Goal: Check status: Check status

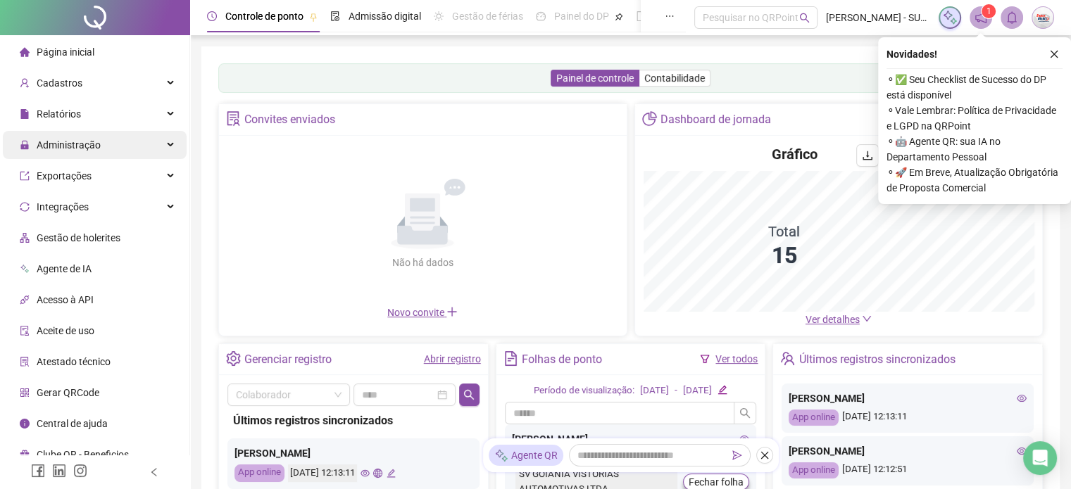
click at [163, 141] on div "Administração" at bounding box center [95, 145] width 184 height 28
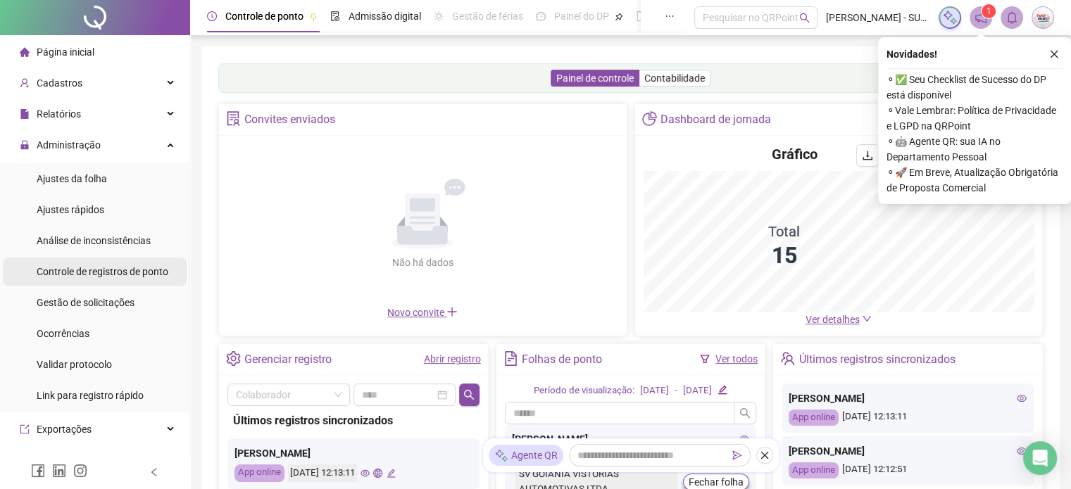
click at [92, 267] on span "Controle de registros de ponto" at bounding box center [103, 271] width 132 height 11
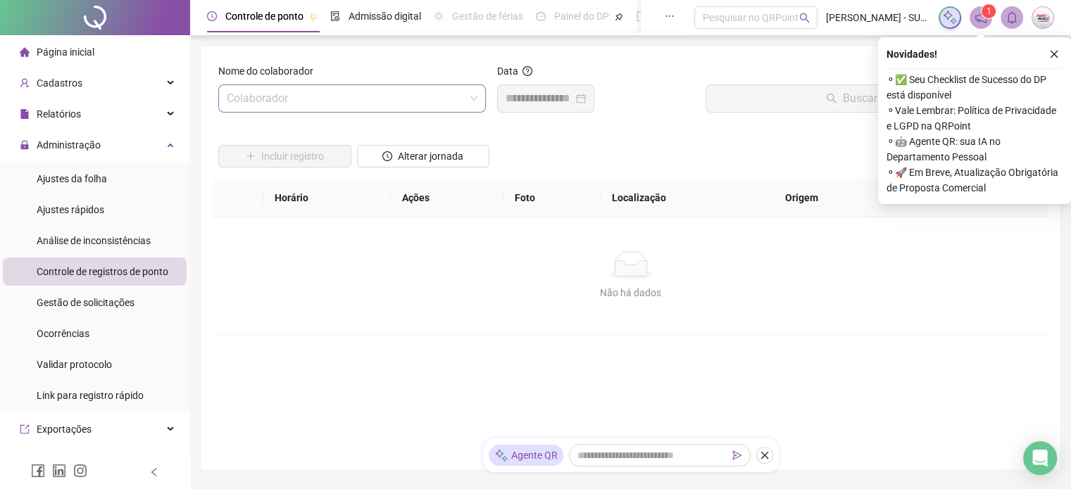
click at [413, 99] on input "search" at bounding box center [346, 98] width 238 height 27
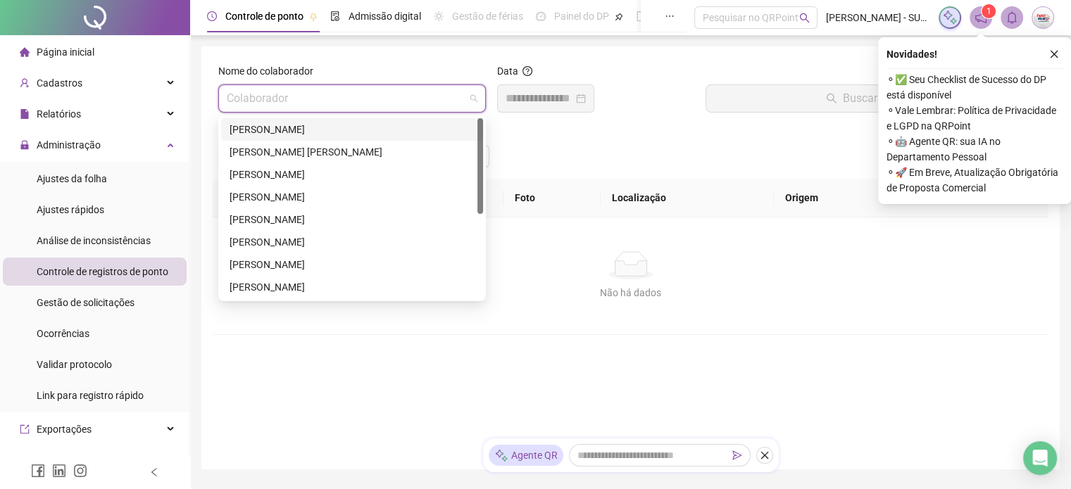
click at [270, 175] on div "[PERSON_NAME]" at bounding box center [352, 174] width 245 height 15
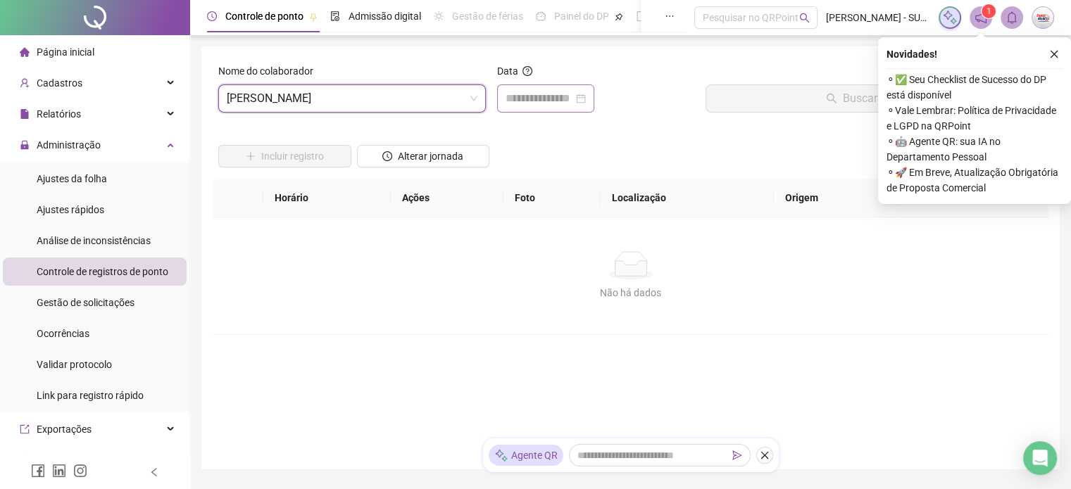
click at [586, 94] on div at bounding box center [546, 98] width 80 height 17
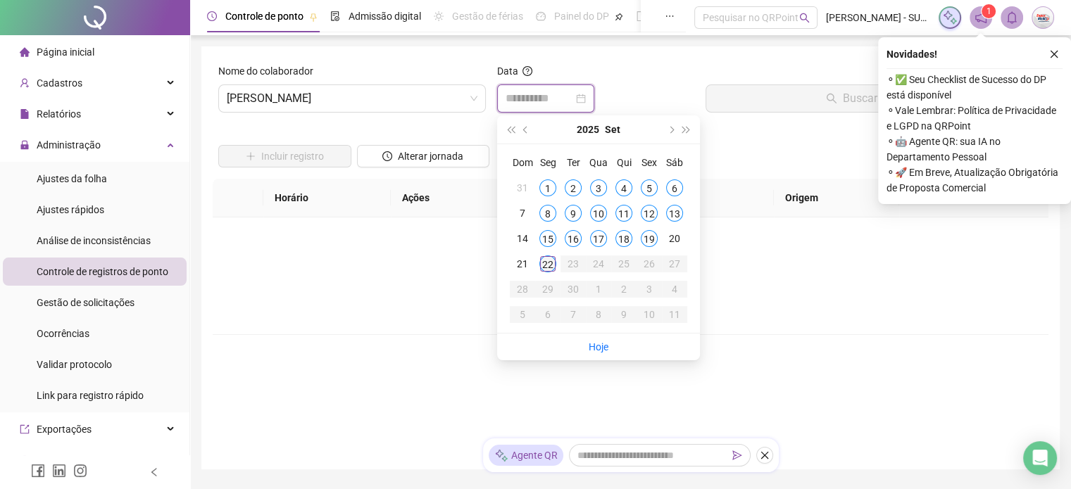
type input "**********"
click at [549, 258] on div "22" at bounding box center [547, 264] width 17 height 17
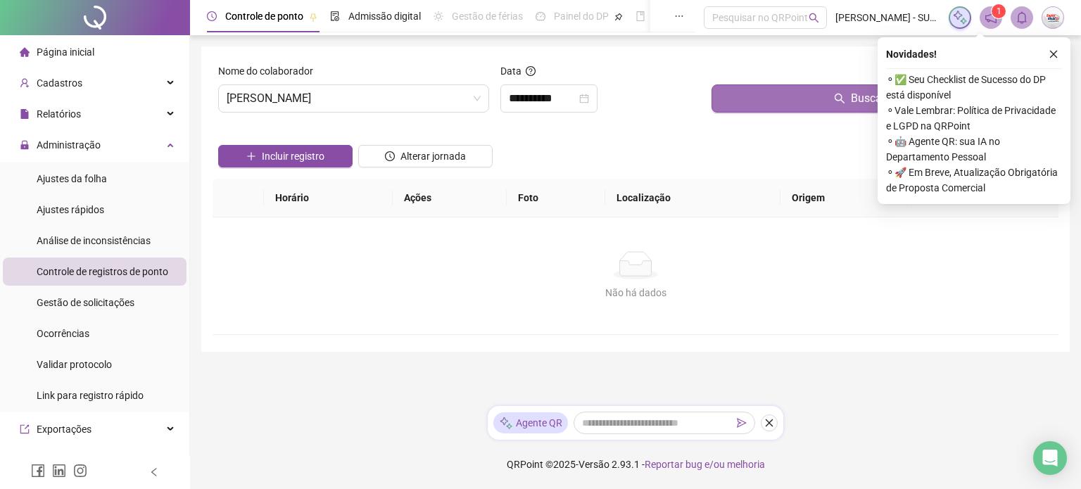
click at [853, 108] on button "Buscar registros" at bounding box center [882, 98] width 341 height 28
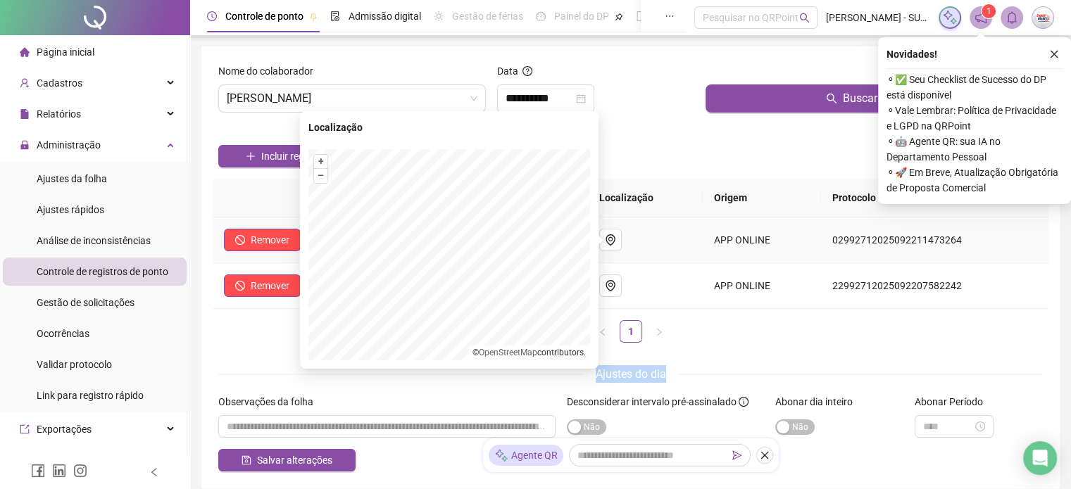
drag, startPoint x: 667, startPoint y: 373, endPoint x: 649, endPoint y: 313, distance: 62.4
click at [659, 362] on form "**********" at bounding box center [630, 267] width 824 height 408
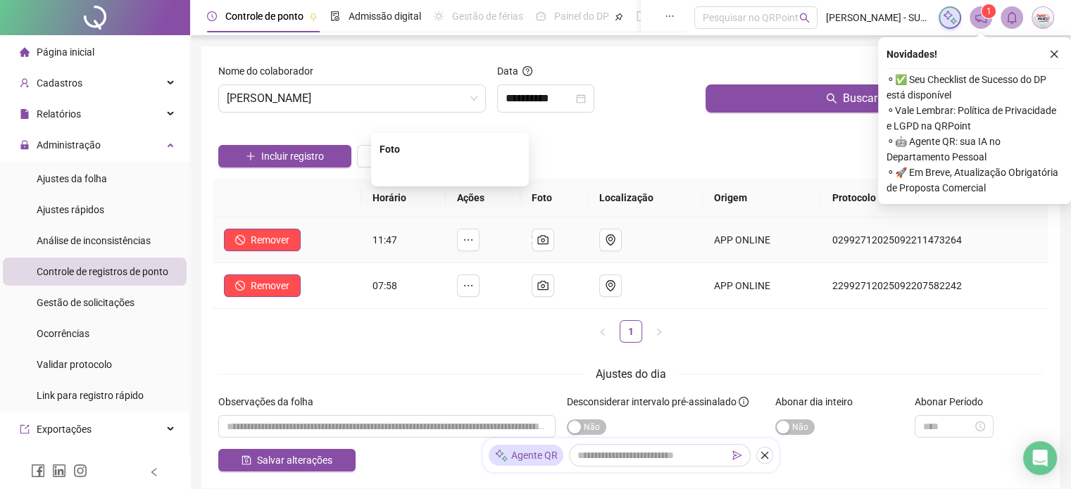
click at [450, 171] on img at bounding box center [450, 171] width 0 height 0
click at [450, 217] on img at bounding box center [450, 217] width 0 height 0
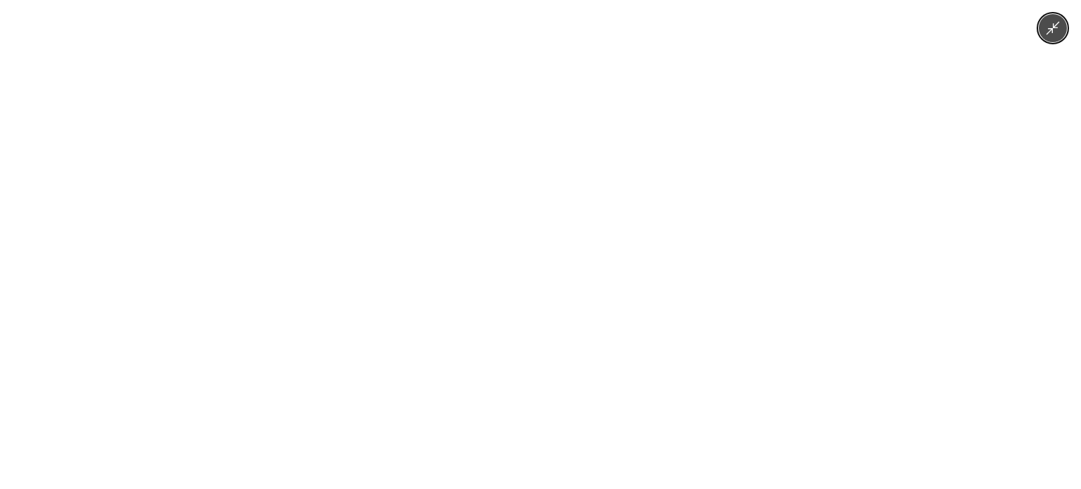
click at [733, 312] on div at bounding box center [540, 244] width 1081 height 489
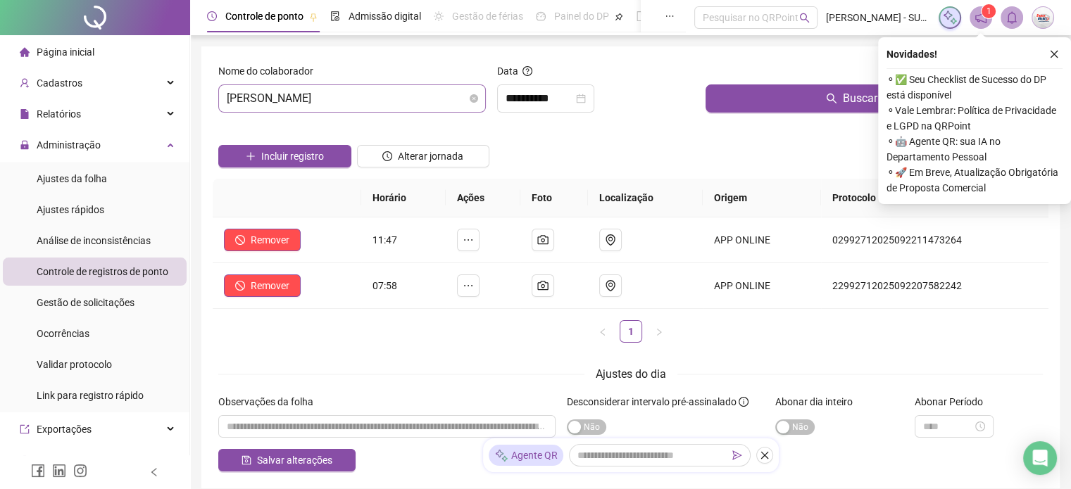
click at [312, 108] on span "[PERSON_NAME]" at bounding box center [352, 98] width 251 height 27
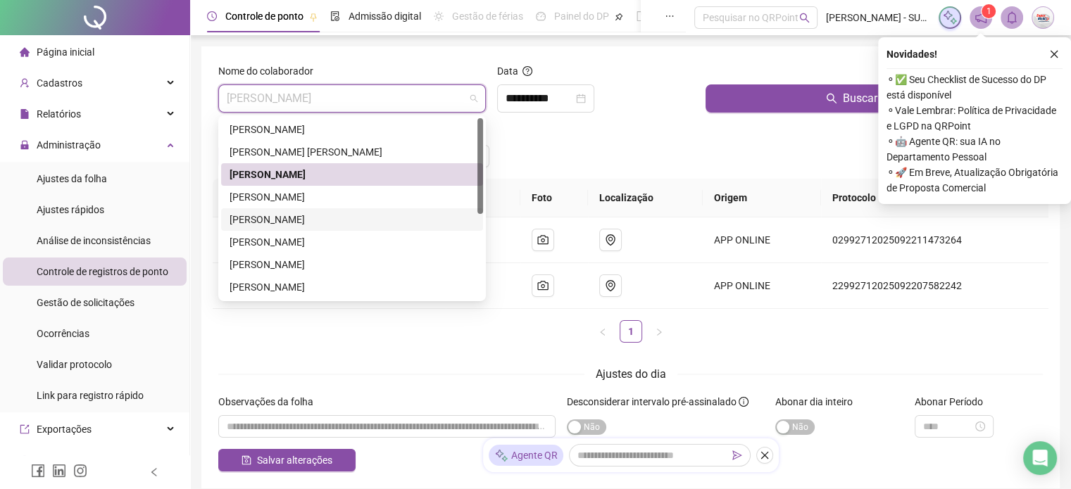
click at [272, 222] on div "[PERSON_NAME]" at bounding box center [352, 219] width 245 height 15
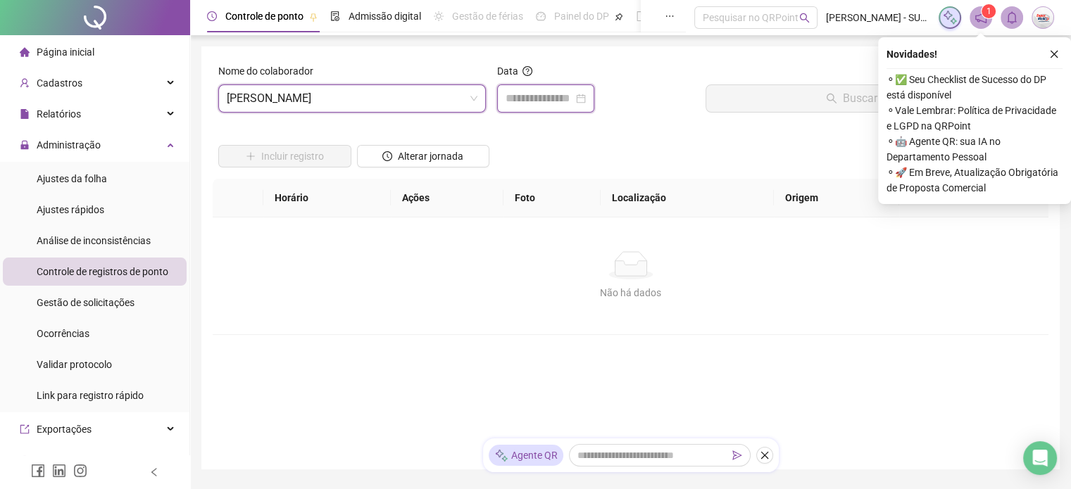
drag, startPoint x: 583, startPoint y: 95, endPoint x: 581, endPoint y: 149, distance: 53.6
click at [573, 95] on input at bounding box center [540, 98] width 68 height 17
type input "**********"
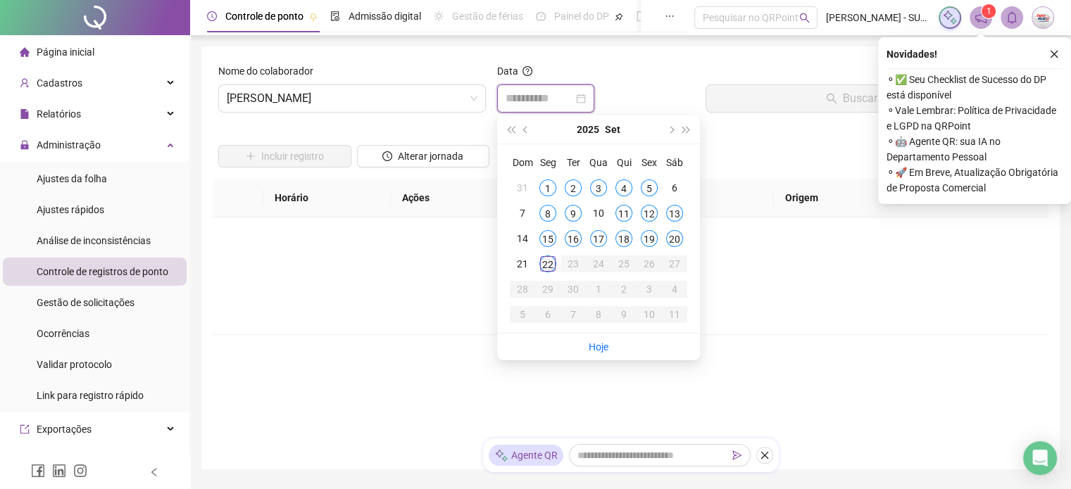
type input "**********"
click at [546, 259] on div "22" at bounding box center [547, 264] width 17 height 17
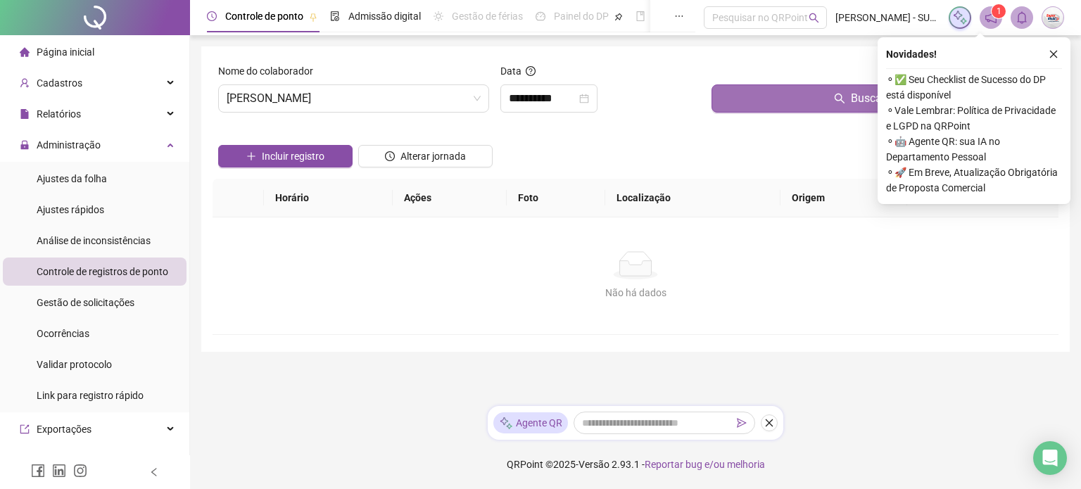
click at [756, 101] on button "Buscar registros" at bounding box center [882, 98] width 341 height 28
